Goal: Information Seeking & Learning: Learn about a topic

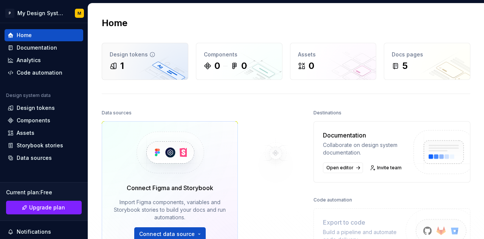
click at [177, 58] on div "Design tokens 1" at bounding box center [145, 61] width 86 height 36
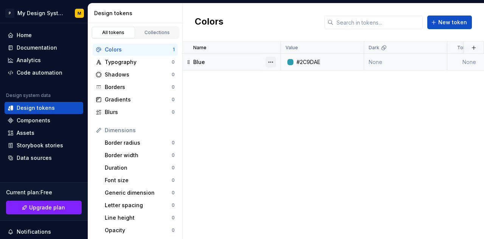
click at [267, 60] on button "button" at bounding box center [271, 62] width 11 height 11
click at [254, 75] on html "P My Design System M Home Documentation Analytics Code automation Design system…" at bounding box center [242, 119] width 484 height 239
click at [248, 86] on div "Name Value Dark Token set Description Last updated Blue #2C9DAE None None 1 min…" at bounding box center [334, 140] width 302 height 197
